Goal: Transaction & Acquisition: Purchase product/service

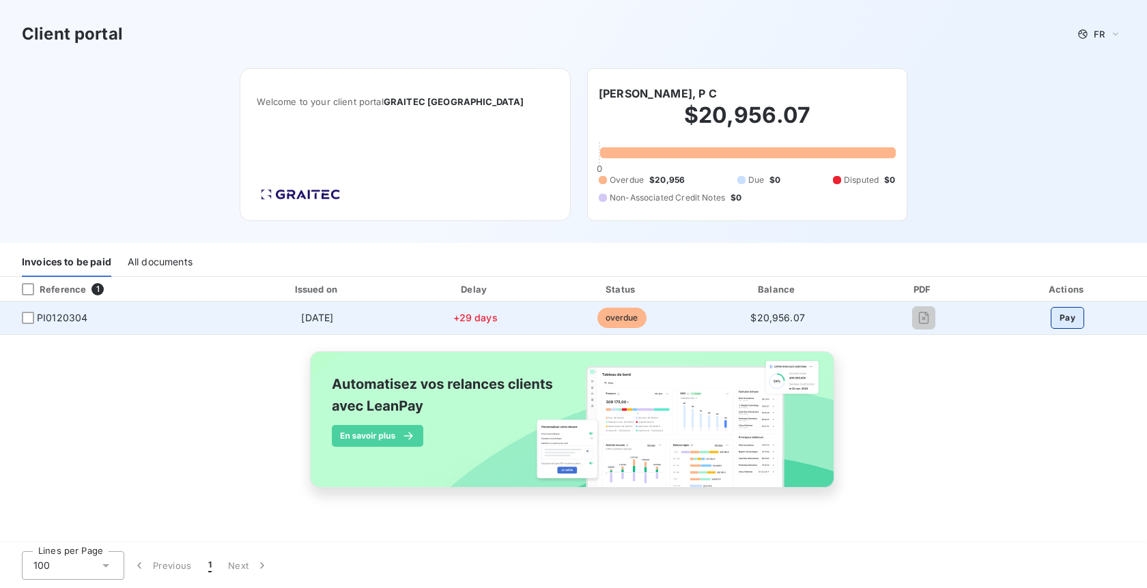
click at [1061, 319] on button "Pay" at bounding box center [1067, 318] width 33 height 22
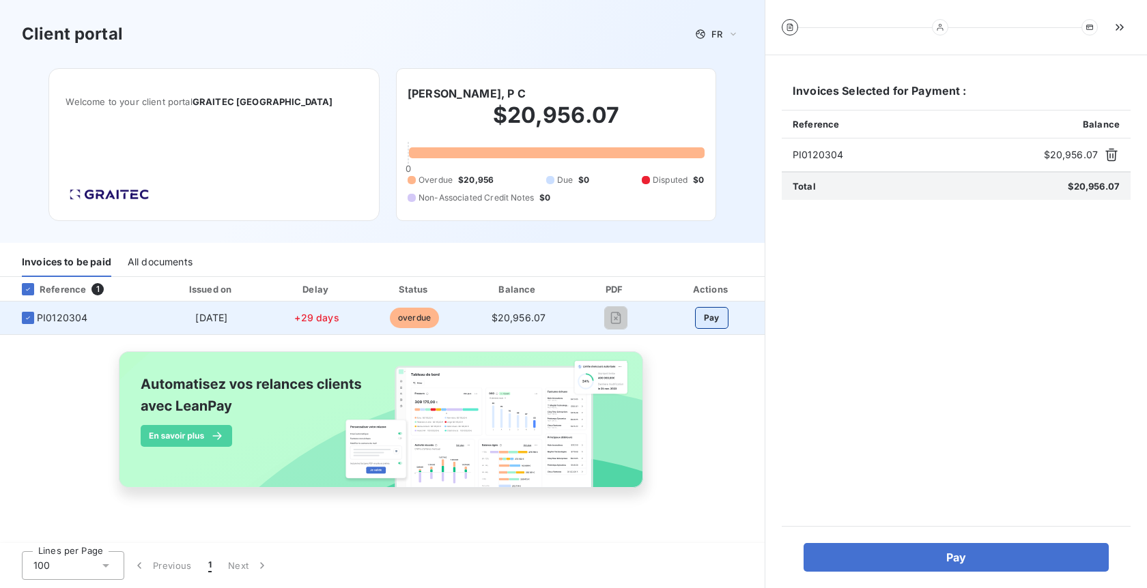
click at [722, 313] on button "Pay" at bounding box center [711, 318] width 33 height 22
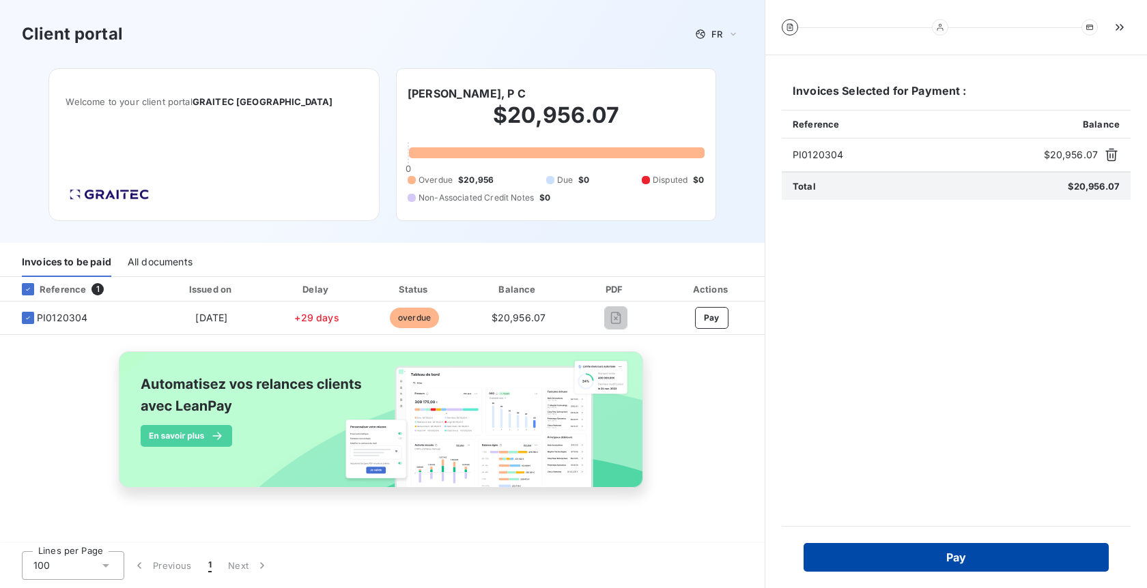
click at [915, 548] on button "Pay" at bounding box center [955, 557] width 305 height 29
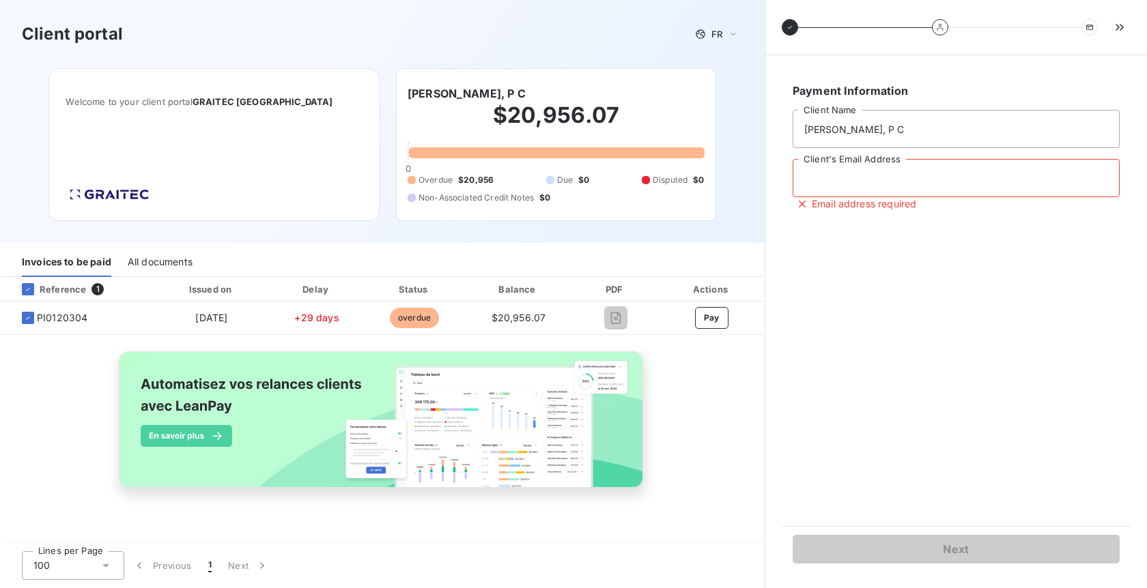
click at [845, 188] on input "Client's Email Address" at bounding box center [956, 178] width 327 height 38
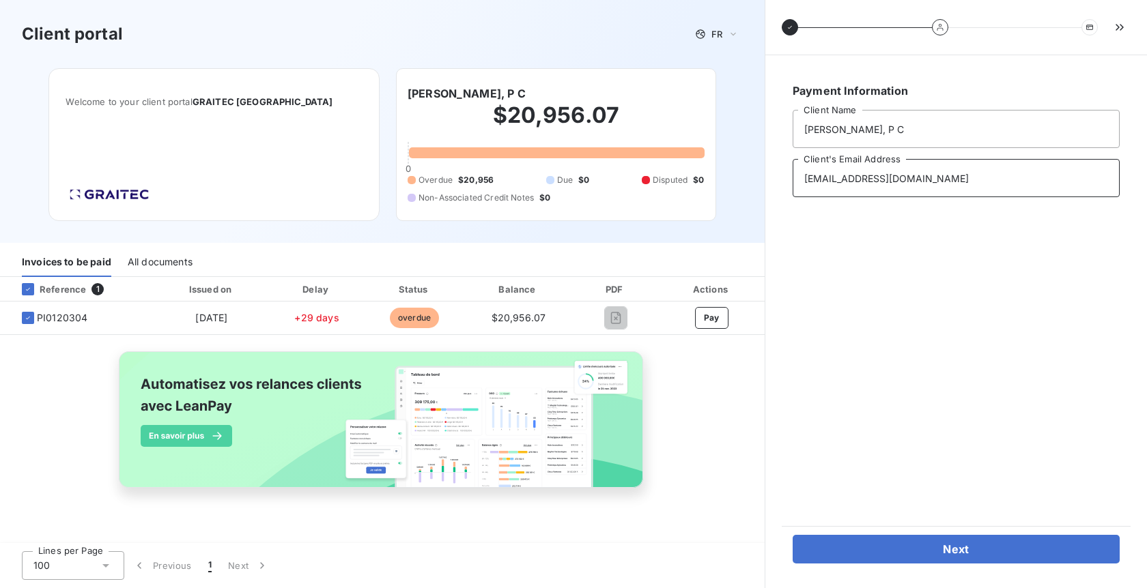
type input "lorid@hhpccse.com"
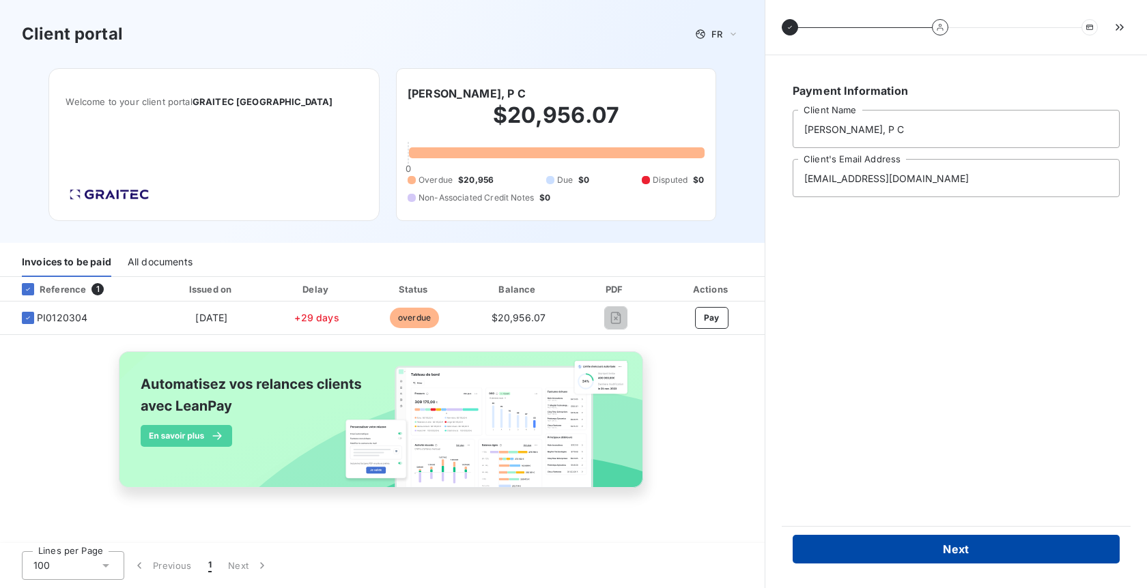
click at [940, 543] on button "Next" at bounding box center [956, 549] width 327 height 29
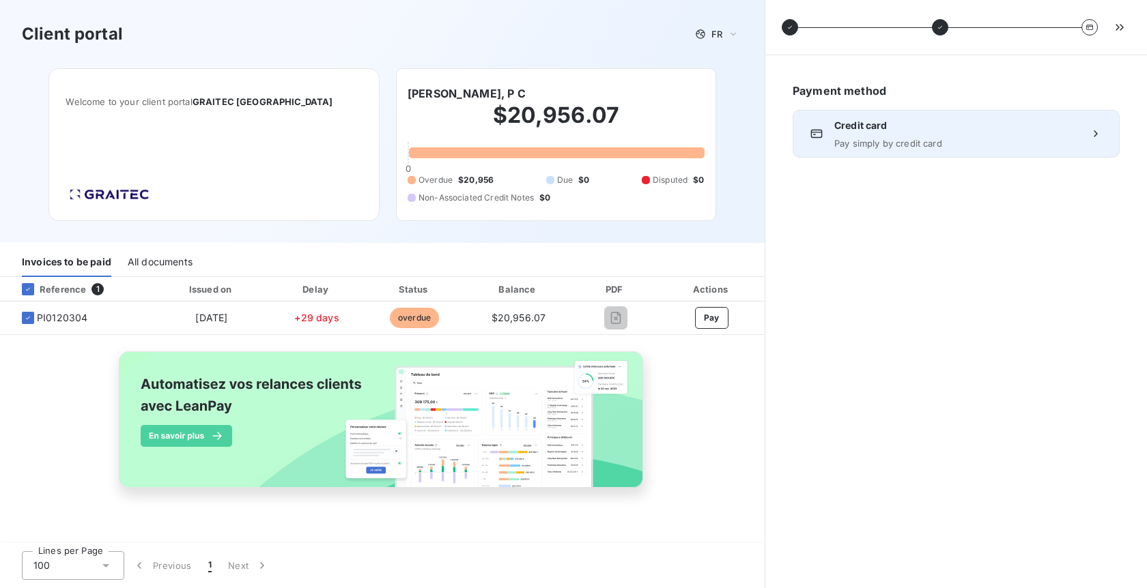
click at [935, 134] on div "Credit card Pay simply by credit card" at bounding box center [956, 134] width 244 height 30
